Goal: Task Accomplishment & Management: Manage account settings

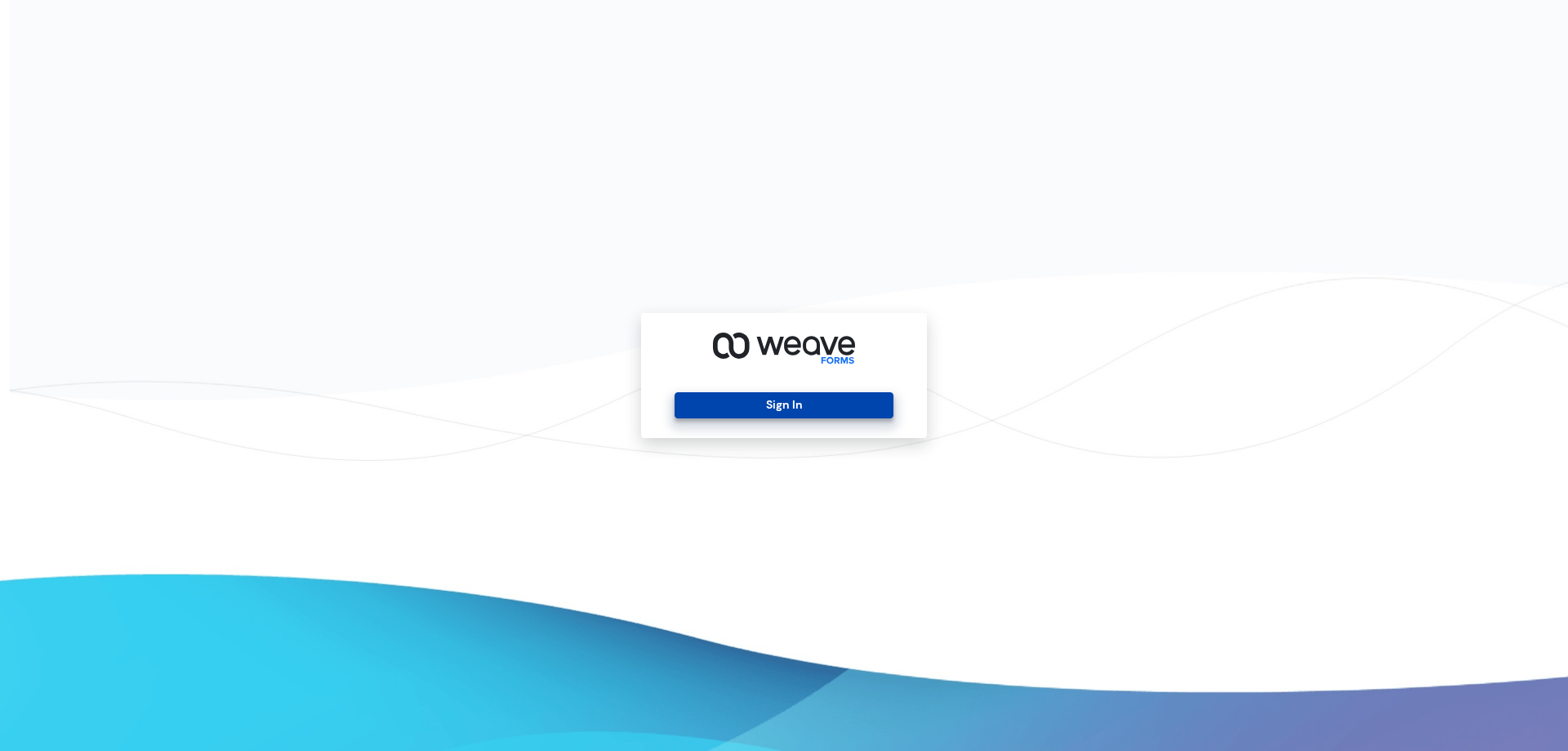
click at [832, 412] on button "Sign In" at bounding box center [783, 405] width 218 height 26
